Goal: Task Accomplishment & Management: Use online tool/utility

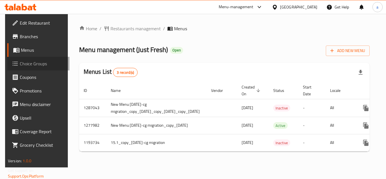
click at [20, 62] on span "Choice Groups" at bounding box center [42, 63] width 45 height 7
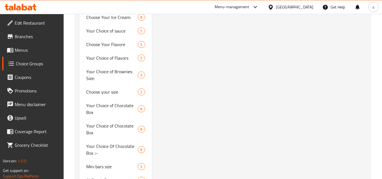
scroll to position [962, 0]
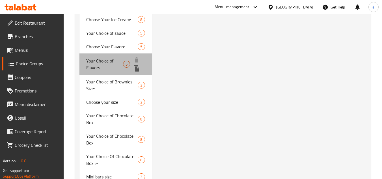
click at [99, 61] on span "Your Choice of Flavors" at bounding box center [104, 64] width 37 height 14
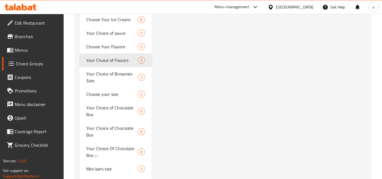
type input "Your Choice of Flavors"
type input "إختيارك من النكهات"
type input "1"
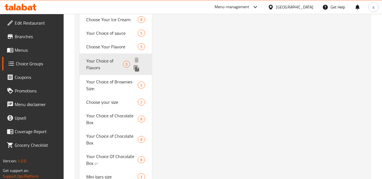
click at [110, 62] on span "Your Choice of Flavors" at bounding box center [104, 64] width 37 height 14
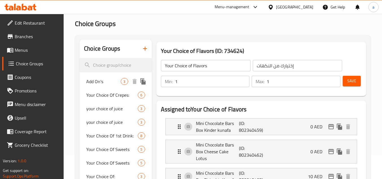
scroll to position [0, 0]
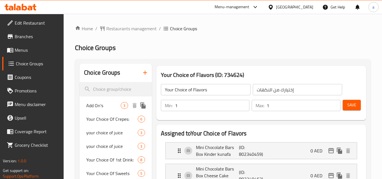
click at [96, 104] on span "Add On's" at bounding box center [103, 105] width 35 height 7
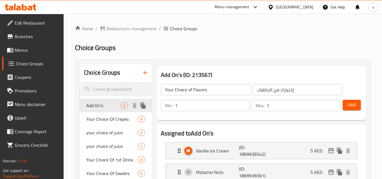
type input "Add On's"
type input "الإضافات"
type input "0"
type input "3"
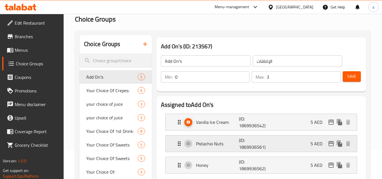
scroll to position [57, 0]
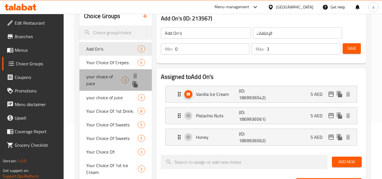
click at [89, 76] on span "your choice of juice" at bounding box center [103, 80] width 35 height 14
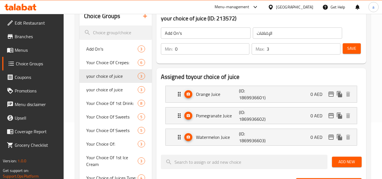
type input "your choice of juice"
type input "إختيارك من العصير"
type input "1"
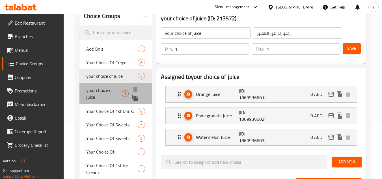
click at [106, 99] on span "your choice of juice" at bounding box center [103, 94] width 35 height 14
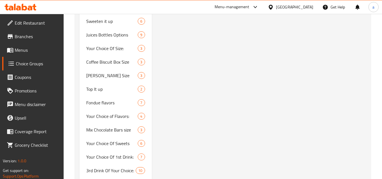
scroll to position [1301, 0]
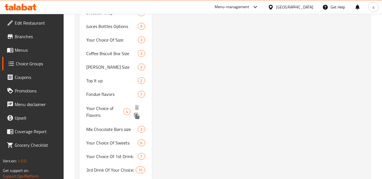
click at [107, 108] on span "Your Choice of Flavors:" at bounding box center [104, 112] width 37 height 14
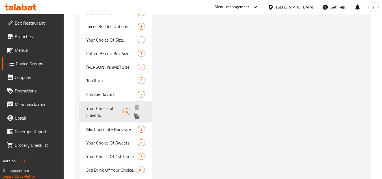
type input "Your Choice of Flavors:"
type input "إختيارك من النكهات:"
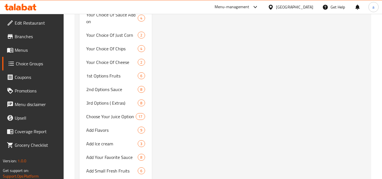
scroll to position [1985, 0]
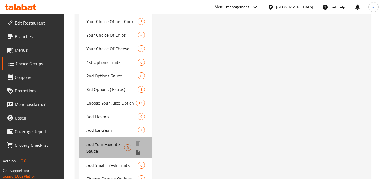
click at [104, 141] on span "Add Your Favorite Sauce" at bounding box center [105, 148] width 38 height 14
type input "Add Your Favorite Sauce"
type input "أضف صلصتك مفضلة"
type input "0"
type input "3"
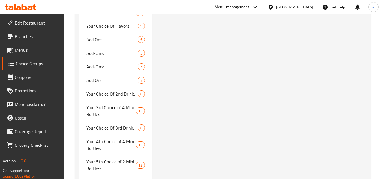
scroll to position [2522, 0]
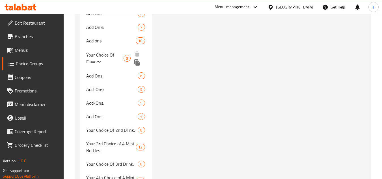
click at [93, 51] on span "Your Choice Of Flavors:" at bounding box center [104, 58] width 37 height 14
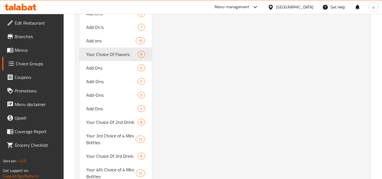
type input "Your Choice Of Flavors:"
type input "إختيارك من النكهات:"
type input "1"
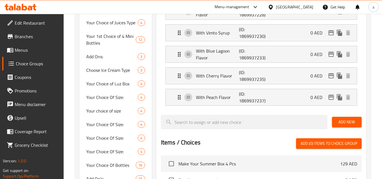
scroll to position [226, 0]
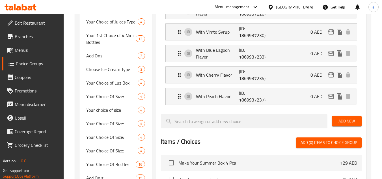
click at [19, 8] on icon at bounding box center [18, 8] width 5 height 5
